Goal: Task Accomplishment & Management: Manage account settings

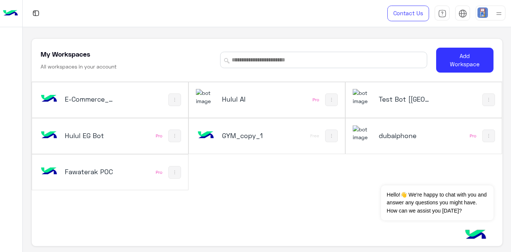
click at [97, 170] on h5 "Fawaterak POC" at bounding box center [90, 171] width 51 height 9
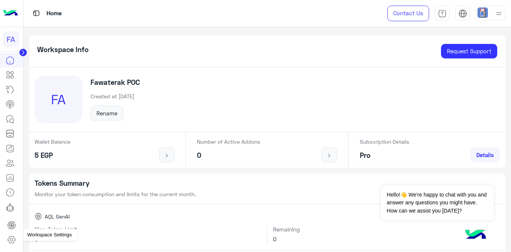
click at [11, 240] on icon at bounding box center [11, 239] width 9 height 9
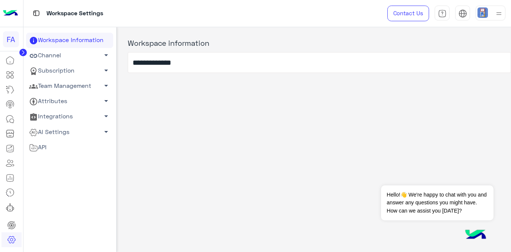
click at [102, 83] on span "arrow_drop_down" at bounding box center [106, 85] width 9 height 9
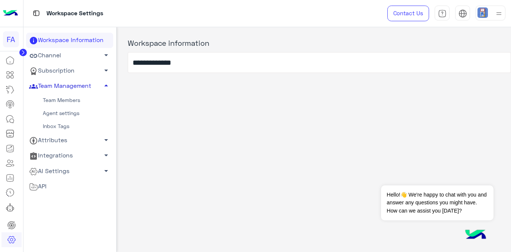
click at [64, 101] on link "Team Members" at bounding box center [69, 100] width 87 height 13
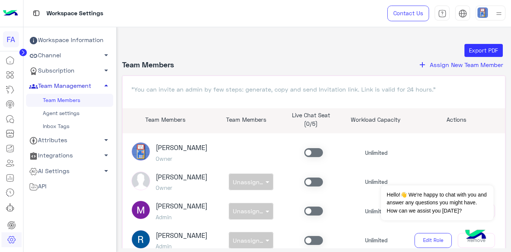
click at [461, 66] on span "Assign New Team Member" at bounding box center [465, 64] width 73 height 7
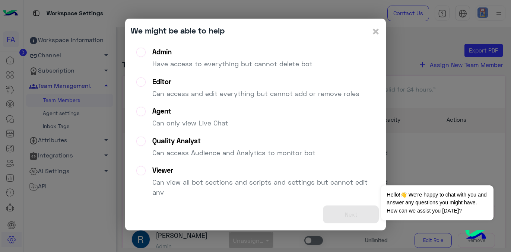
click at [167, 64] on p "Have access to everything but cannot delete bot" at bounding box center [232, 64] width 160 height 10
click at [343, 213] on button "Next" at bounding box center [351, 214] width 56 height 18
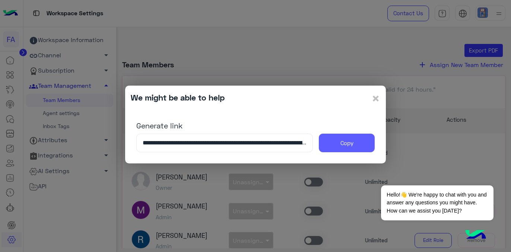
click at [334, 146] on button "Copy" at bounding box center [347, 143] width 56 height 19
click at [338, 140] on button "Copy" at bounding box center [347, 143] width 56 height 19
click at [375, 97] on span "×" at bounding box center [375, 98] width 9 height 17
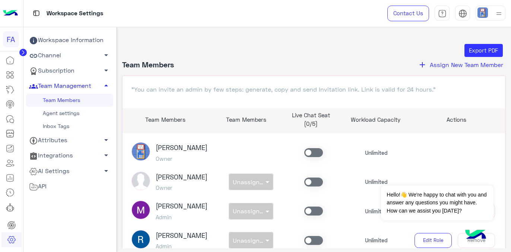
click at [443, 65] on span "Assign New Team Member" at bounding box center [465, 64] width 73 height 7
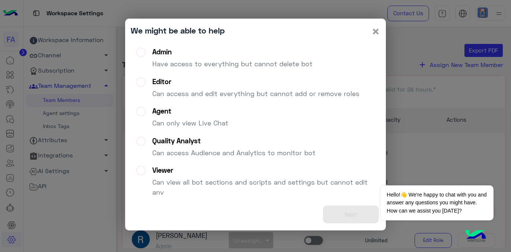
click at [377, 33] on span "×" at bounding box center [375, 31] width 9 height 17
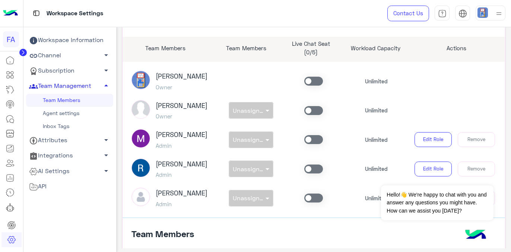
scroll to position [72, 0]
click at [259, 111] on div "non × Unassigned team" at bounding box center [251, 110] width 63 height 17
click at [262, 118] on div "non × Unassigned team" at bounding box center [251, 110] width 63 height 17
click at [193, 109] on h3 "[PERSON_NAME]" at bounding box center [182, 105] width 52 height 8
click at [198, 127] on article "[PERSON_NAME] Owner Unlimited [PERSON_NAME] Owner non × Unassigned team Unlimit…" at bounding box center [313, 139] width 383 height 156
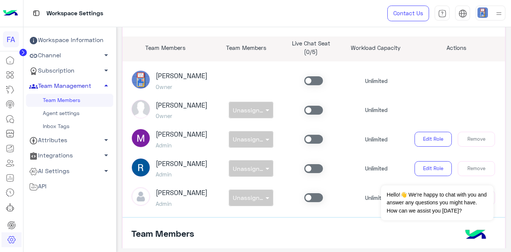
click at [261, 118] on div "non × Unassigned team" at bounding box center [251, 110] width 63 height 17
click at [374, 114] on p "Unlimited" at bounding box center [376, 110] width 23 height 8
click at [424, 144] on button "Edit Role" at bounding box center [432, 139] width 37 height 15
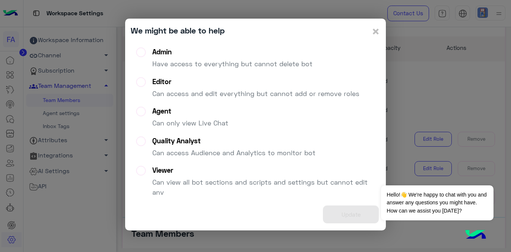
click at [257, 64] on p "Have access to everything but cannot delete bot" at bounding box center [232, 64] width 160 height 10
click at [352, 213] on div "Update" at bounding box center [255, 214] width 249 height 21
click at [378, 31] on span "×" at bounding box center [375, 31] width 9 height 17
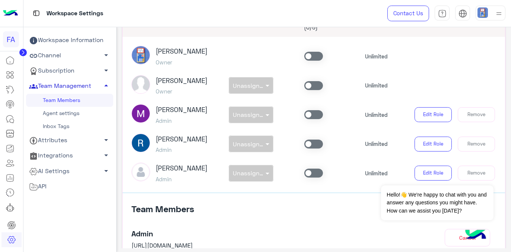
scroll to position [97, 0]
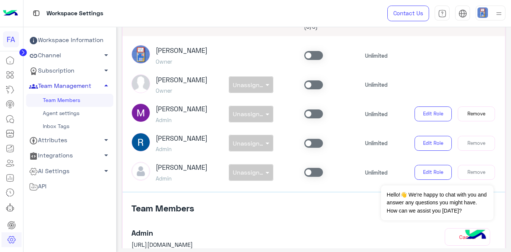
click at [475, 116] on button "Remove" at bounding box center [475, 113] width 37 height 15
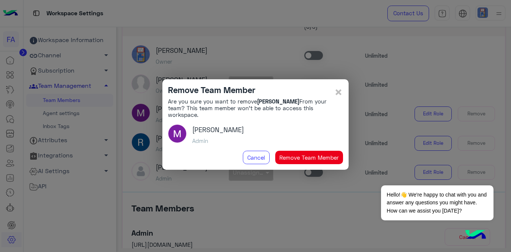
click at [309, 153] on button "Remove Team Member" at bounding box center [309, 157] width 68 height 13
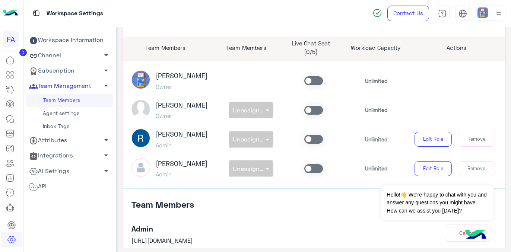
scroll to position [0, 0]
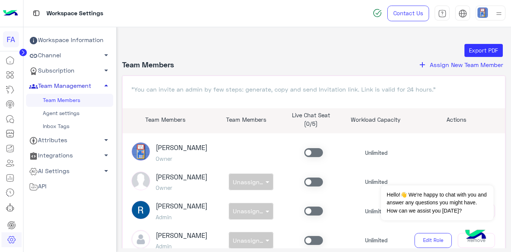
click at [445, 67] on span "Assign New Team Member" at bounding box center [465, 64] width 73 height 7
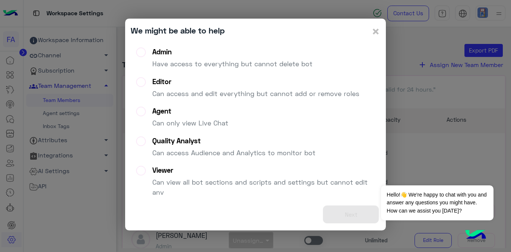
click at [246, 63] on p "Have access to everything but cannot delete bot" at bounding box center [232, 64] width 160 height 10
click at [348, 211] on button "Next" at bounding box center [351, 214] width 56 height 18
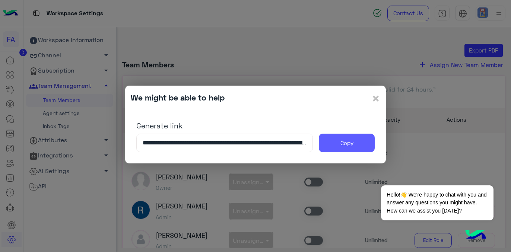
click at [334, 144] on button "Copy" at bounding box center [347, 143] width 56 height 19
click at [375, 99] on span "×" at bounding box center [375, 98] width 9 height 17
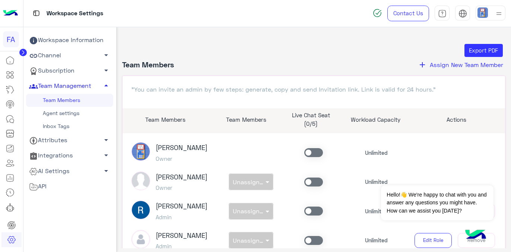
click at [449, 67] on span "Assign New Team Member" at bounding box center [465, 64] width 73 height 7
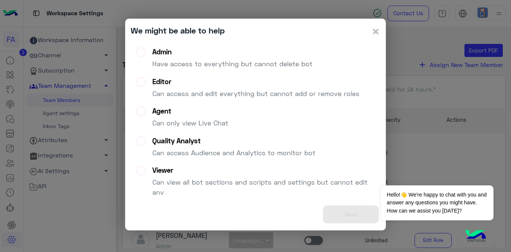
click at [165, 59] on p "Have access to everything but cannot delete bot" at bounding box center [232, 64] width 160 height 10
click at [340, 217] on button "Next" at bounding box center [351, 214] width 56 height 18
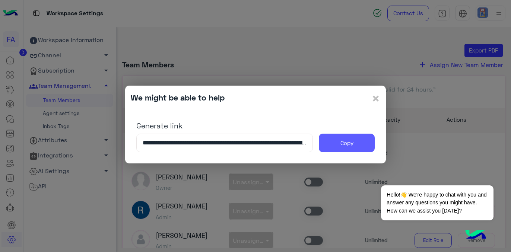
click at [348, 146] on button "Copy" at bounding box center [347, 143] width 56 height 19
click at [375, 96] on span "×" at bounding box center [375, 98] width 9 height 17
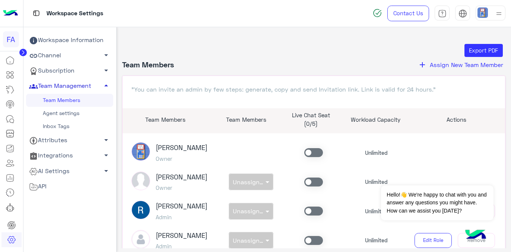
click at [448, 64] on span "Assign New Team Member" at bounding box center [465, 64] width 73 height 7
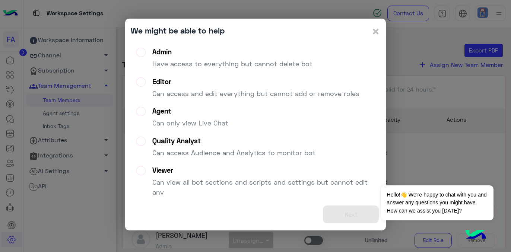
click at [210, 61] on p "Have access to everything but cannot delete bot" at bounding box center [232, 64] width 160 height 10
click at [351, 213] on button "Next" at bounding box center [351, 214] width 56 height 18
